Goal: Navigation & Orientation: Find specific page/section

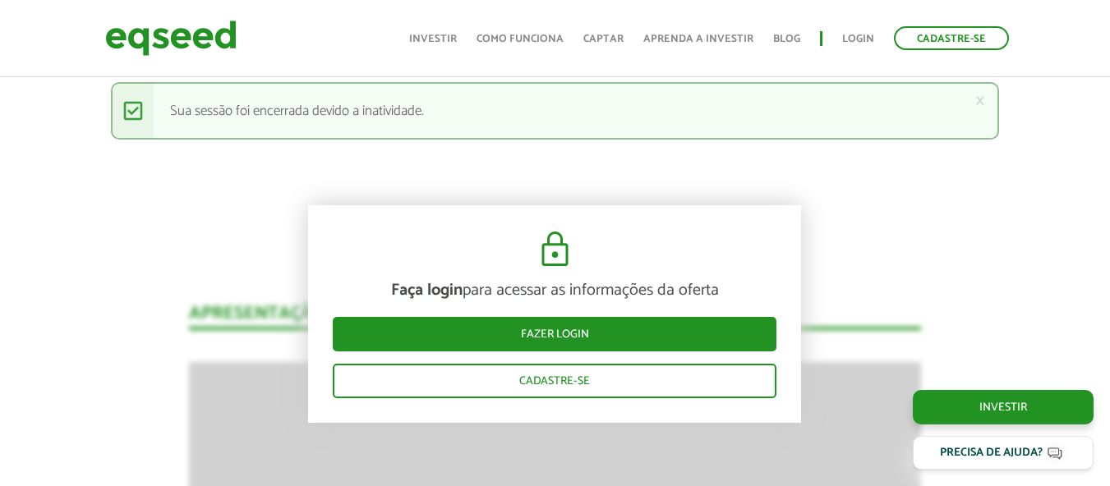
scroll to position [1942, 0]
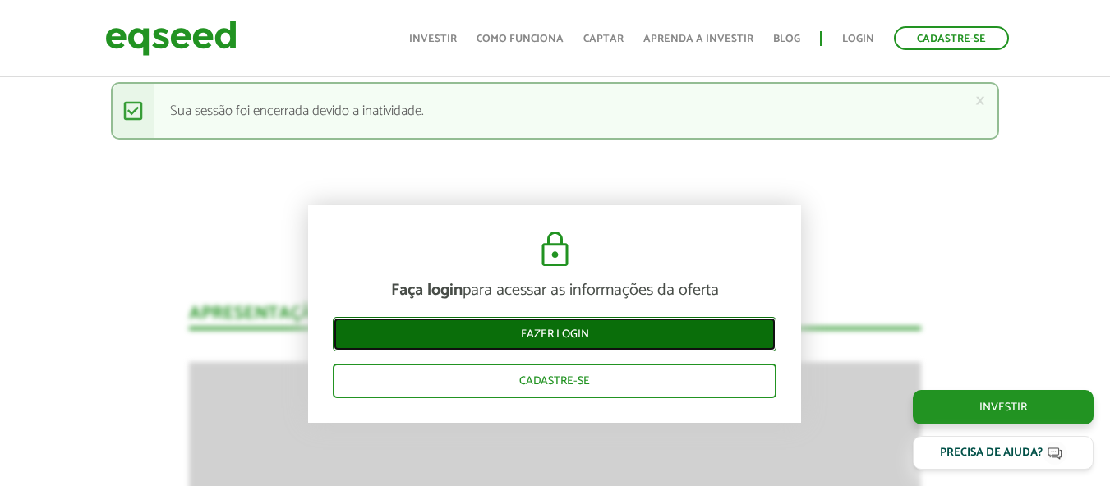
click at [584, 334] on link "Fazer login" at bounding box center [555, 334] width 444 height 35
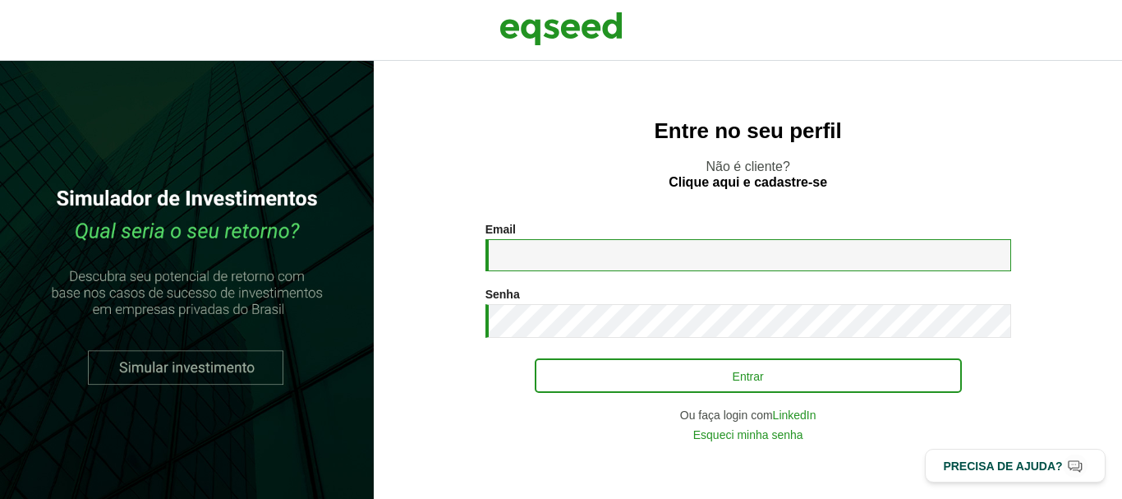
type input "**********"
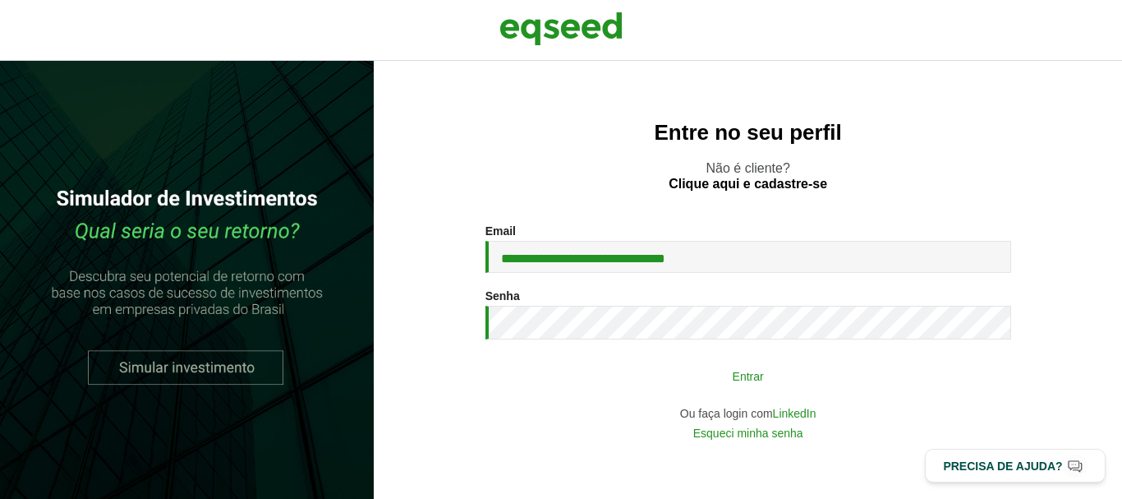
click at [637, 380] on button "Entrar" at bounding box center [748, 375] width 427 height 31
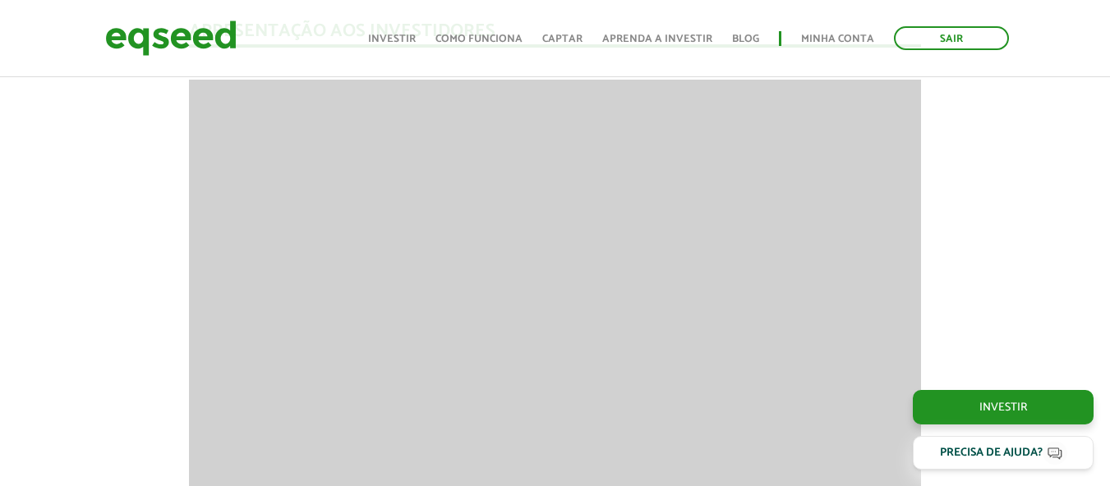
scroll to position [1920, 0]
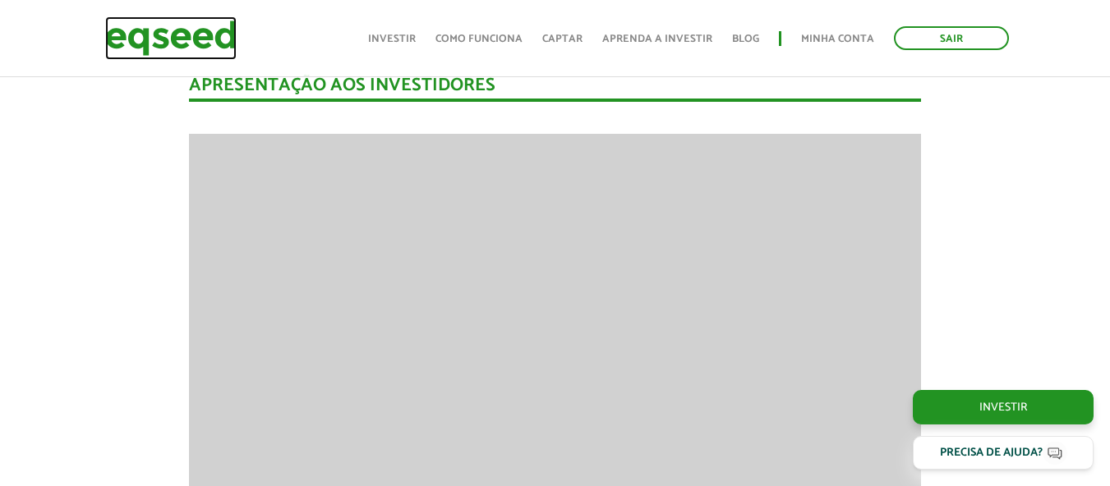
click at [155, 41] on img at bounding box center [170, 38] width 131 height 44
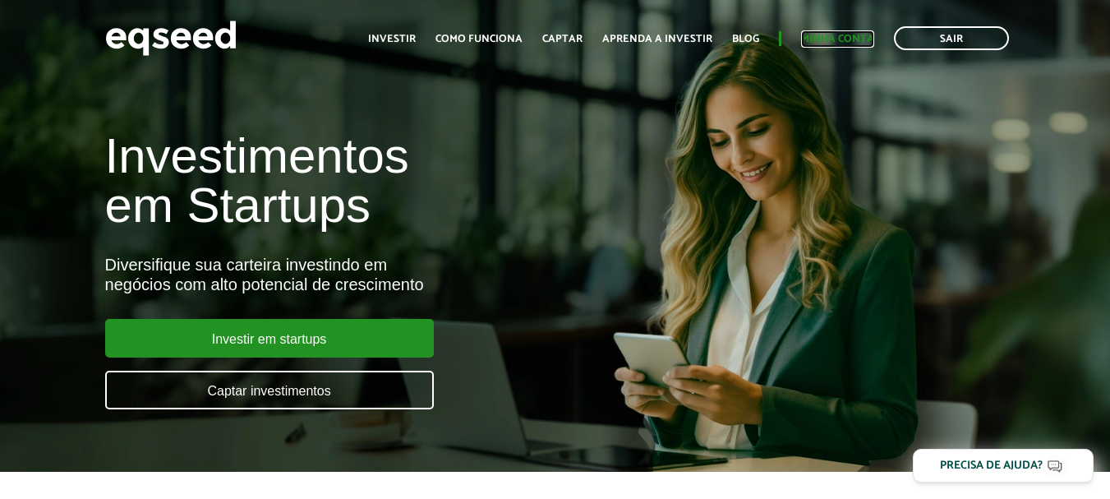
click at [840, 42] on link "Minha conta" at bounding box center [837, 39] width 73 height 11
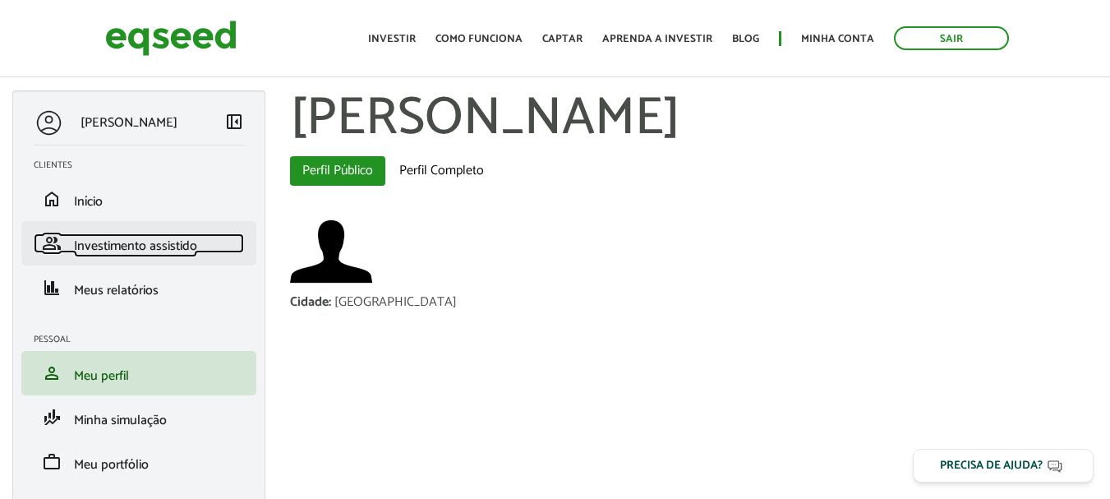
drag, startPoint x: 0, startPoint y: 0, endPoint x: 117, endPoint y: 244, distance: 270.5
click at [117, 244] on span "Investimento assistido" at bounding box center [135, 246] width 123 height 22
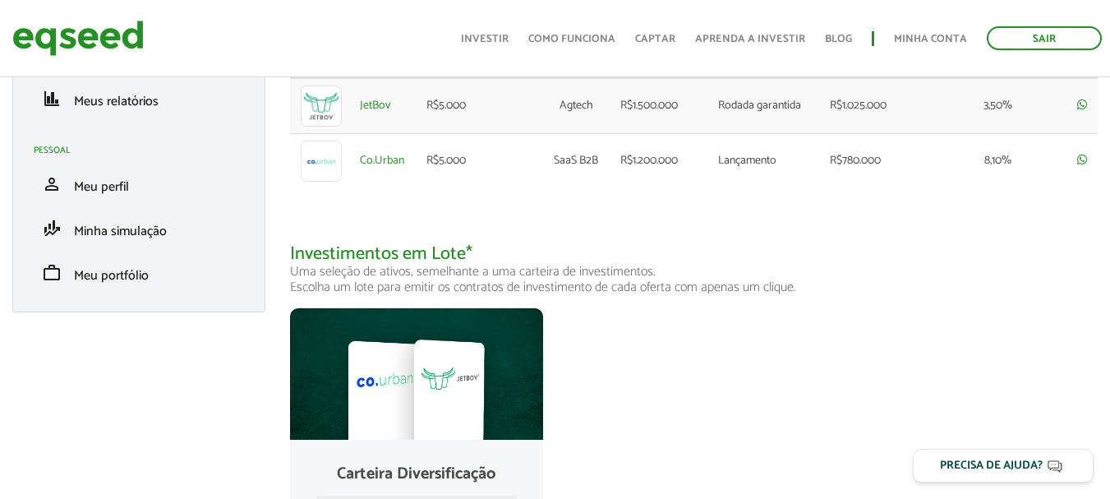
scroll to position [25, 0]
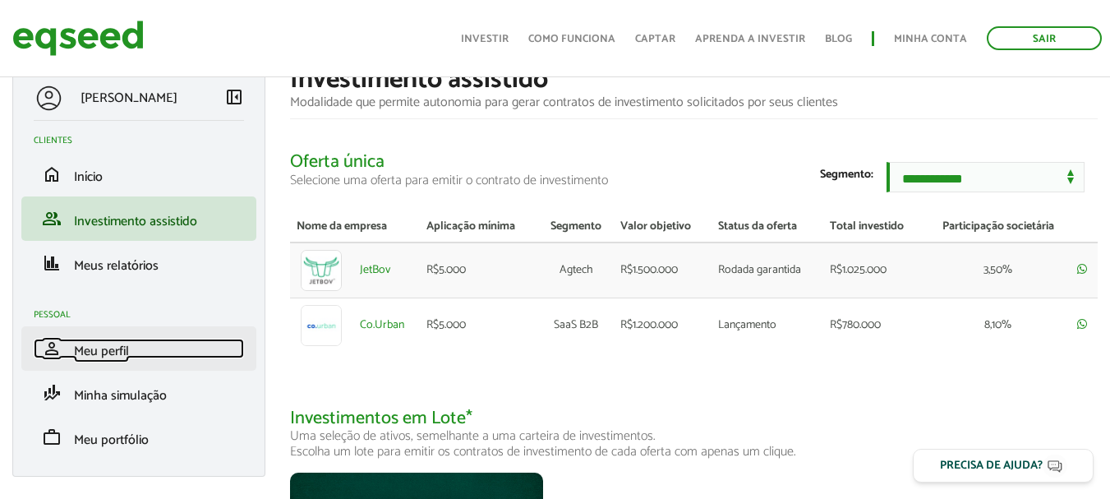
click at [90, 349] on span "Meu perfil" at bounding box center [101, 351] width 55 height 22
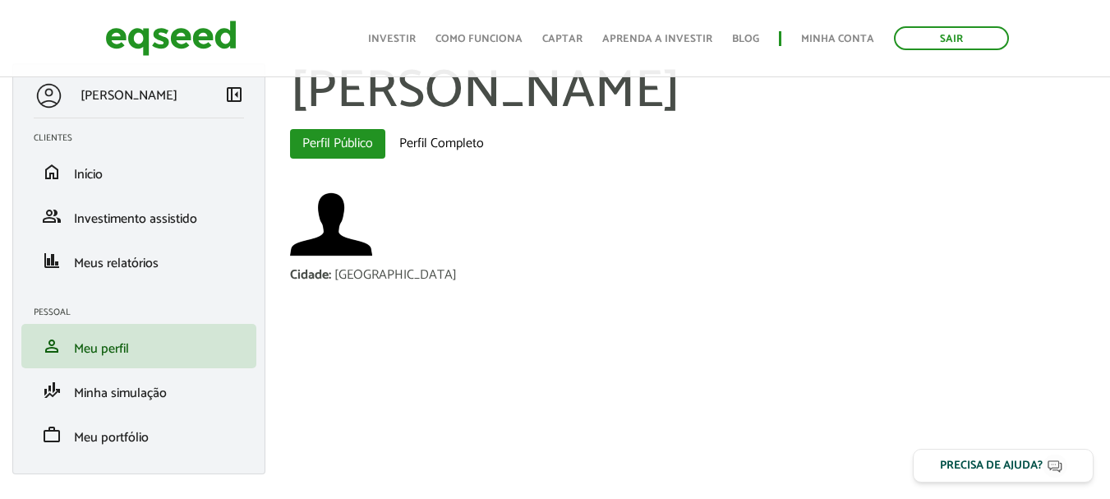
scroll to position [52, 0]
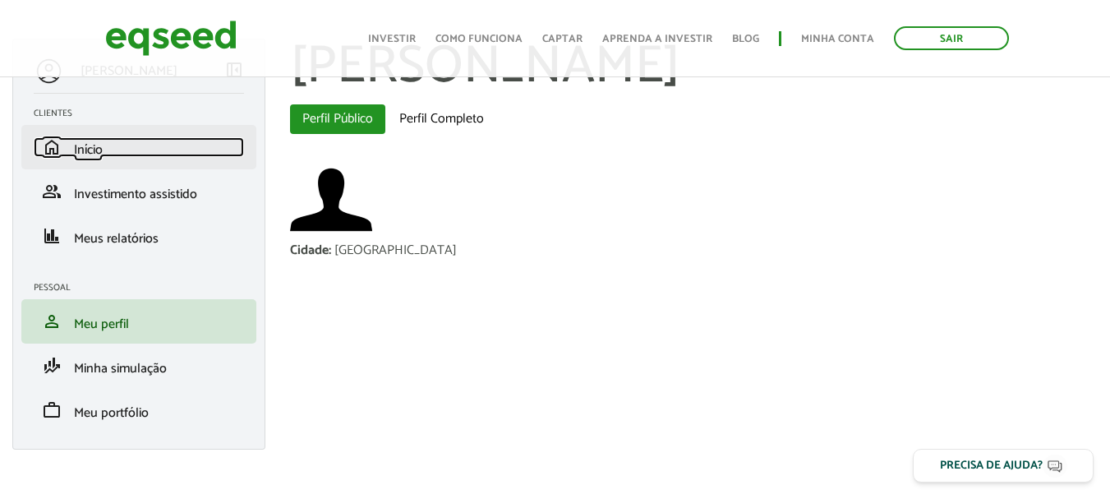
click at [92, 150] on span "Início" at bounding box center [88, 150] width 29 height 22
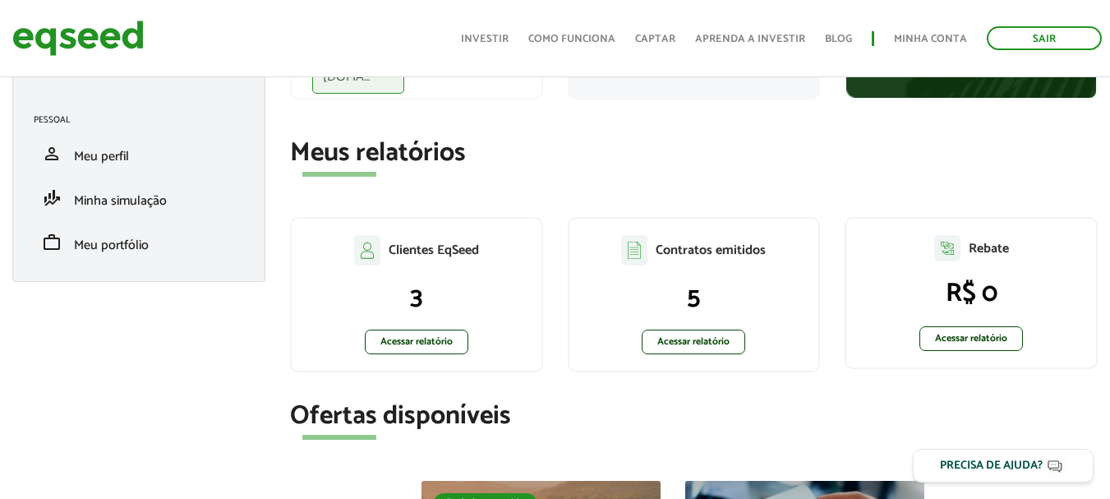
scroll to position [246, 0]
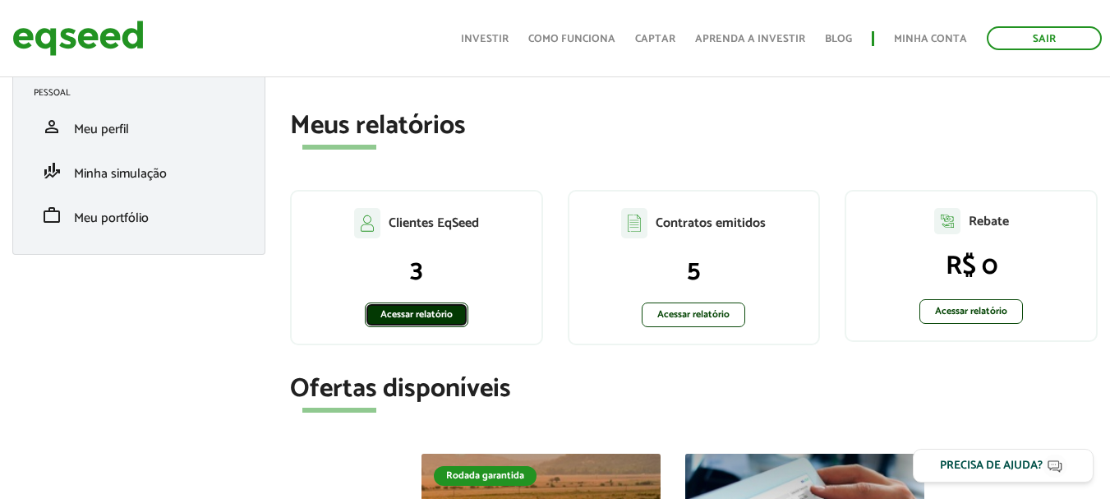
click at [410, 318] on link "Acessar relatório" at bounding box center [417, 314] width 104 height 25
